Goal: Transaction & Acquisition: Book appointment/travel/reservation

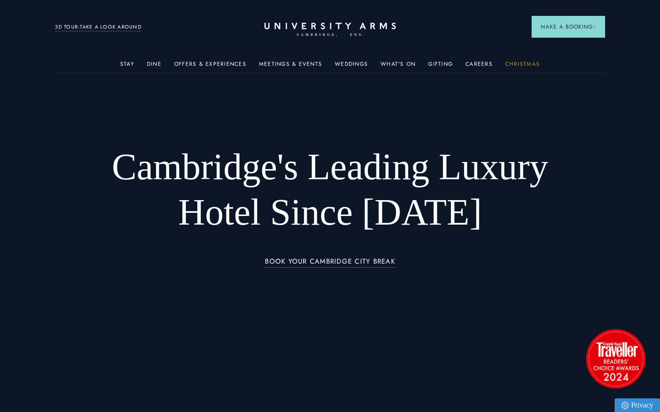
click at [521, 61] on link "Christmas" at bounding box center [523, 67] width 34 height 12
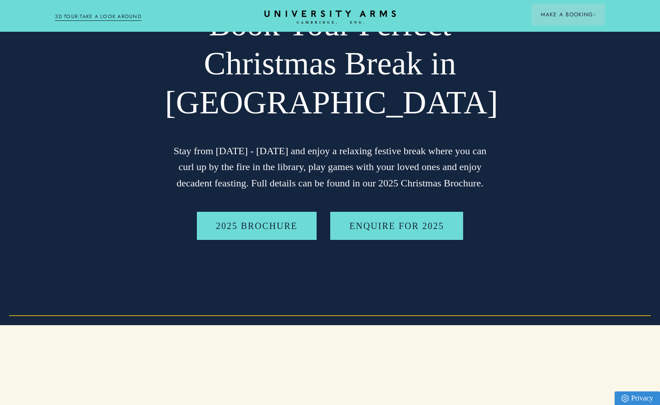
scroll to position [91, 0]
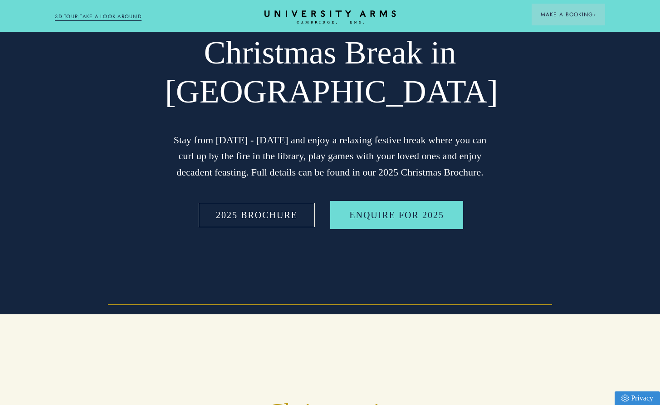
click at [253, 219] on link "2025 BROCHURE" at bounding box center [257, 215] width 120 height 28
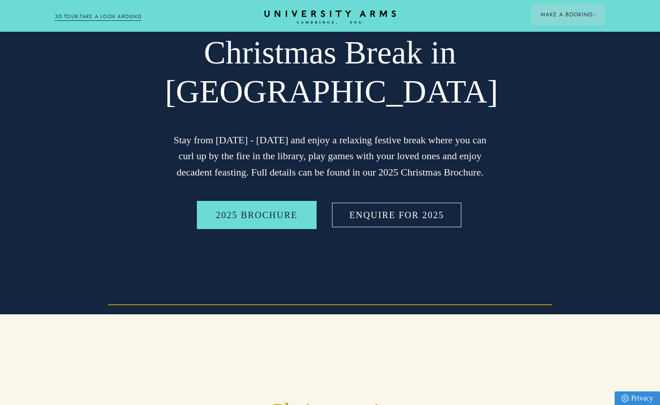
click at [398, 215] on link "Enquire for 2025" at bounding box center [396, 215] width 133 height 28
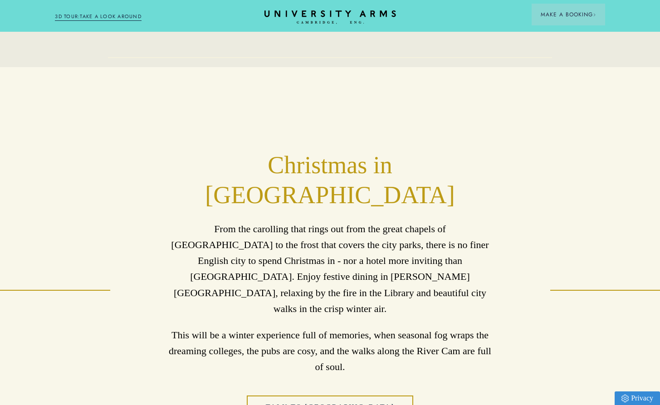
scroll to position [363, 0]
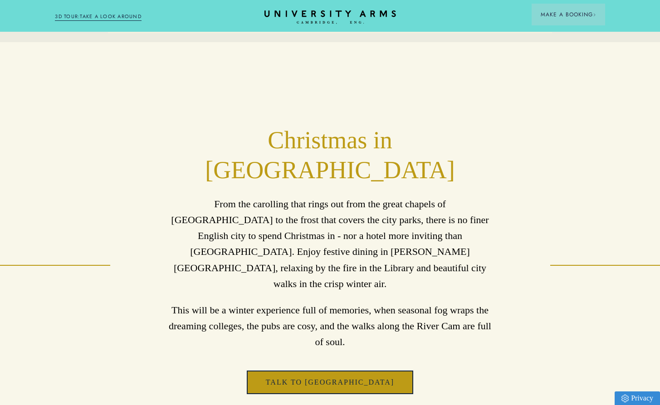
click at [335, 371] on link "Talk to [GEOGRAPHIC_DATA]" at bounding box center [330, 383] width 167 height 24
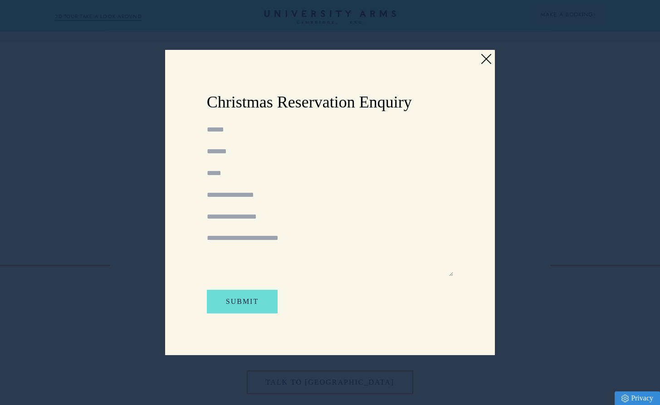
click at [487, 55] on link at bounding box center [486, 59] width 14 height 14
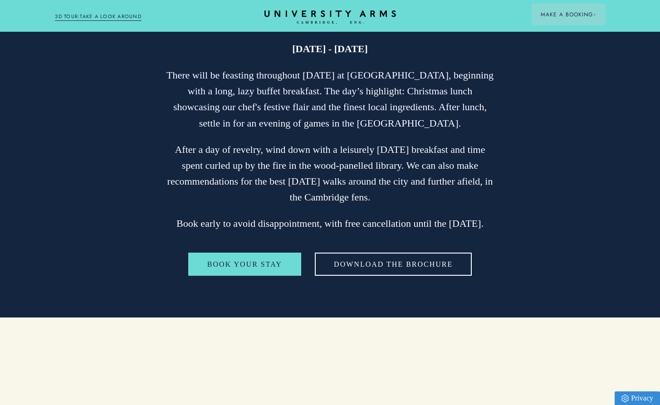
scroll to position [1906, 0]
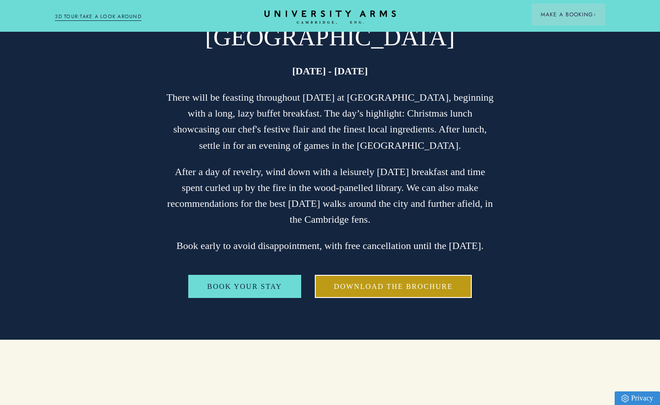
click at [394, 275] on link "Download The Brochure" at bounding box center [393, 287] width 157 height 24
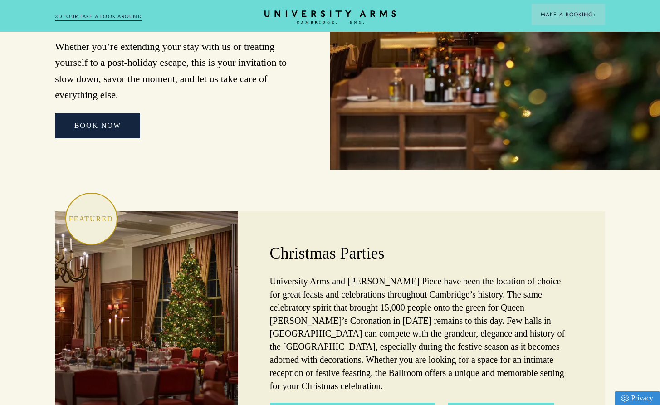
scroll to position [2542, 0]
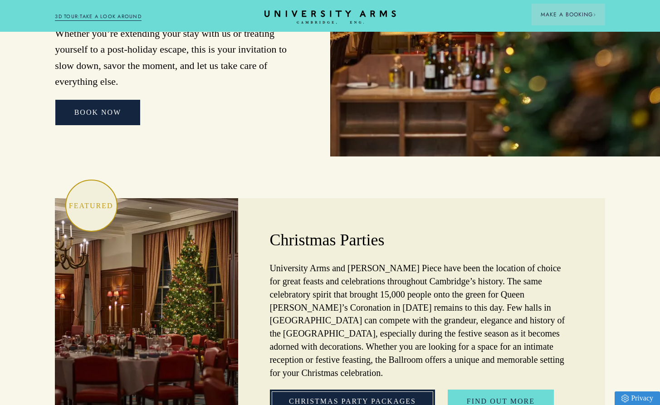
click at [353, 390] on link "Christmas Party Packages" at bounding box center [352, 402] width 165 height 24
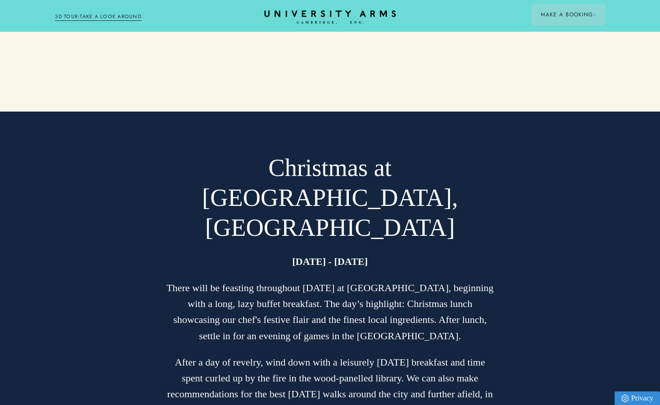
scroll to position [1715, 0]
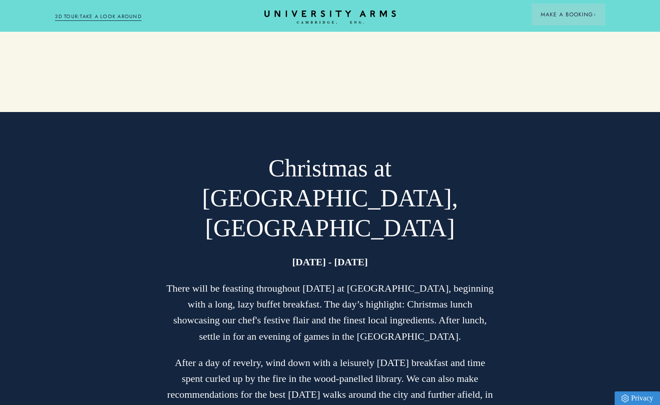
drag, startPoint x: 171, startPoint y: 164, endPoint x: 445, endPoint y: 330, distance: 319.7
click at [445, 330] on div "[DATE] - [DATE] There will be feasting throughout [DATE] at [GEOGRAPHIC_DATA], …" at bounding box center [330, 349] width 330 height 191
copy div "There will be feasting throughout [DATE] at [GEOGRAPHIC_DATA], beginning with a…"
click at [509, 154] on div "Christmas at [GEOGRAPHIC_DATA], [GEOGRAPHIC_DATA] [DATE] - [DATE] There will be…" at bounding box center [330, 327] width 551 height 346
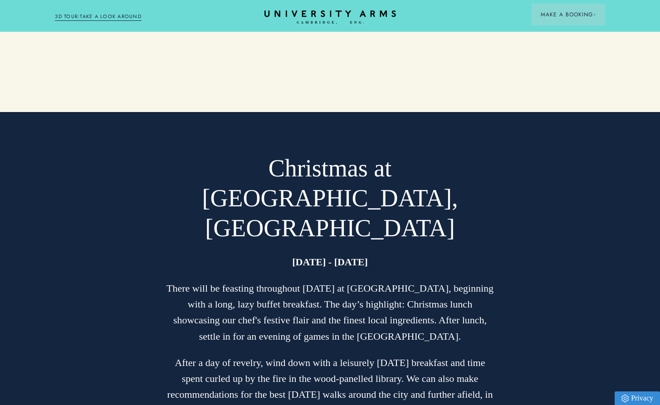
click at [492, 254] on p "[DATE] - [DATE]" at bounding box center [330, 262] width 330 height 16
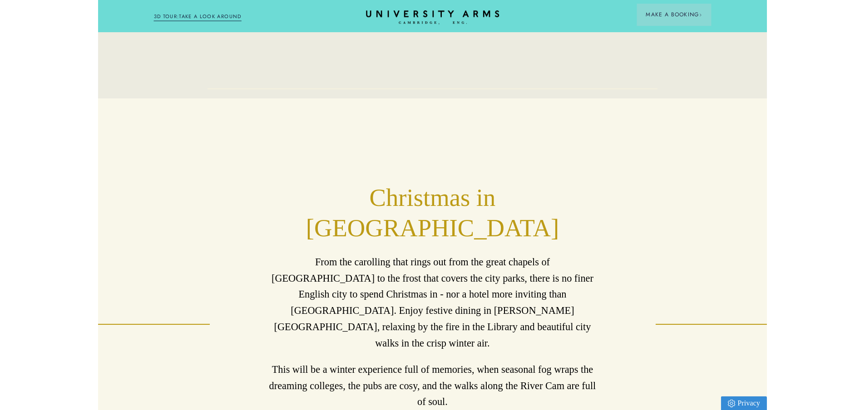
scroll to position [0, 0]
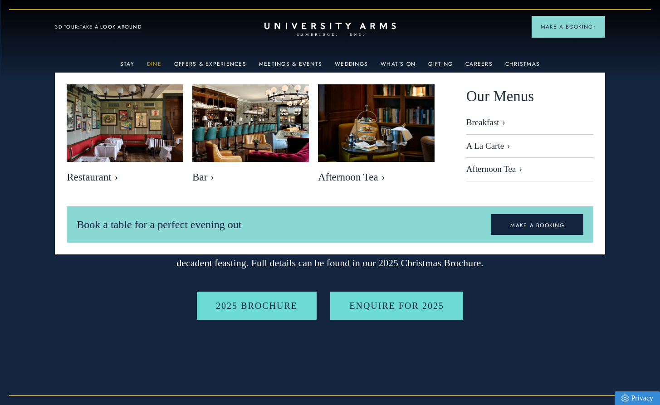
click at [157, 62] on link "Dine" at bounding box center [154, 67] width 15 height 12
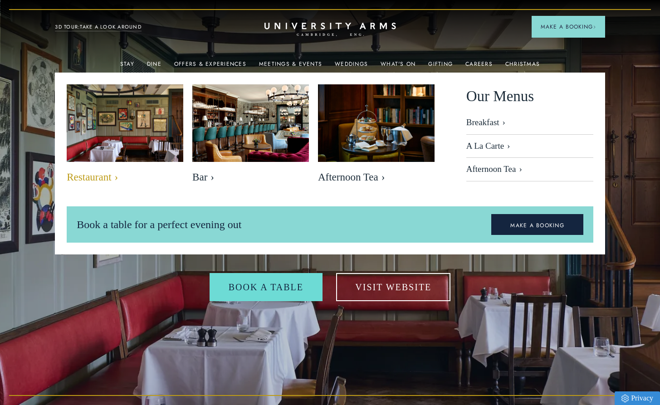
click at [144, 121] on img at bounding box center [125, 123] width 134 height 89
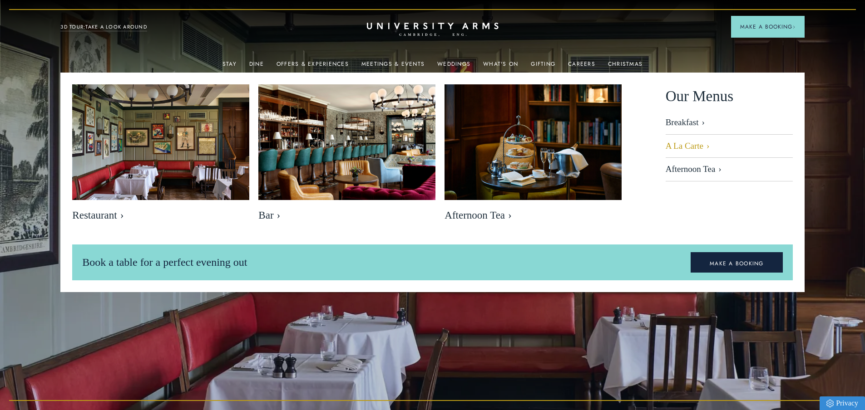
click at [660, 146] on link "A La Carte" at bounding box center [728, 147] width 127 height 24
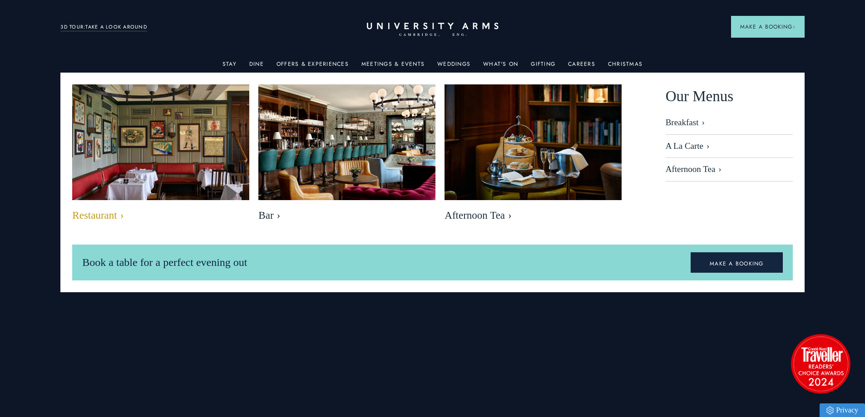
click at [190, 135] on img at bounding box center [161, 143] width 204 height 136
